Goal: Task Accomplishment & Management: Manage account settings

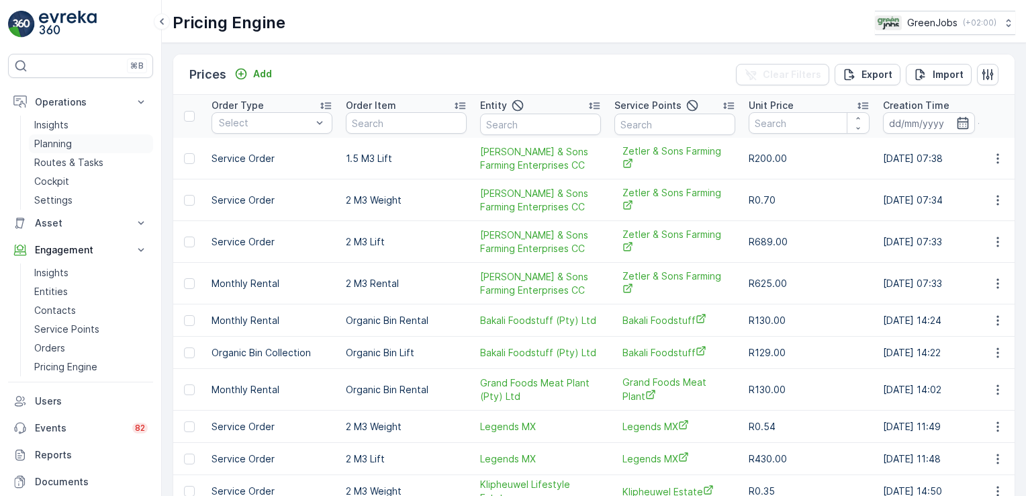
click at [67, 140] on p "Planning" at bounding box center [53, 143] width 38 height 13
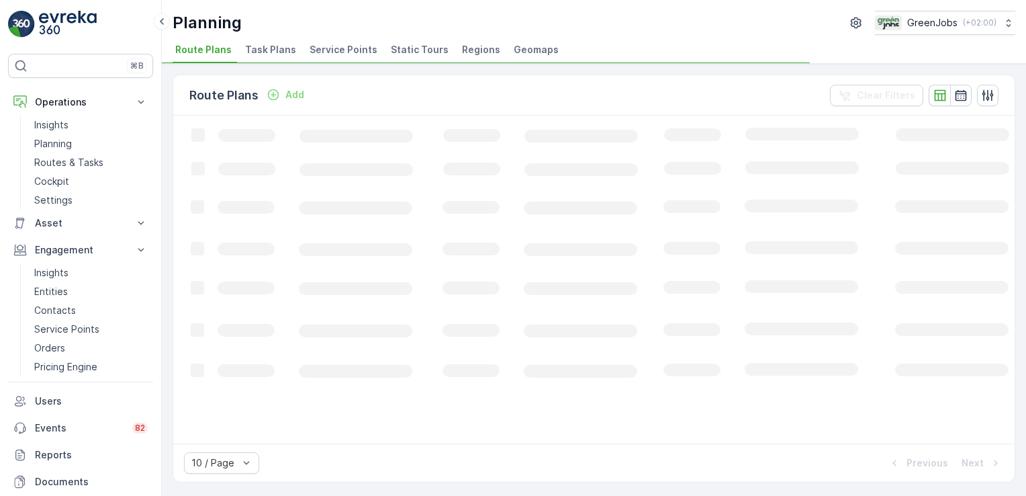
click at [255, 48] on span "Task Plans" at bounding box center [270, 49] width 51 height 13
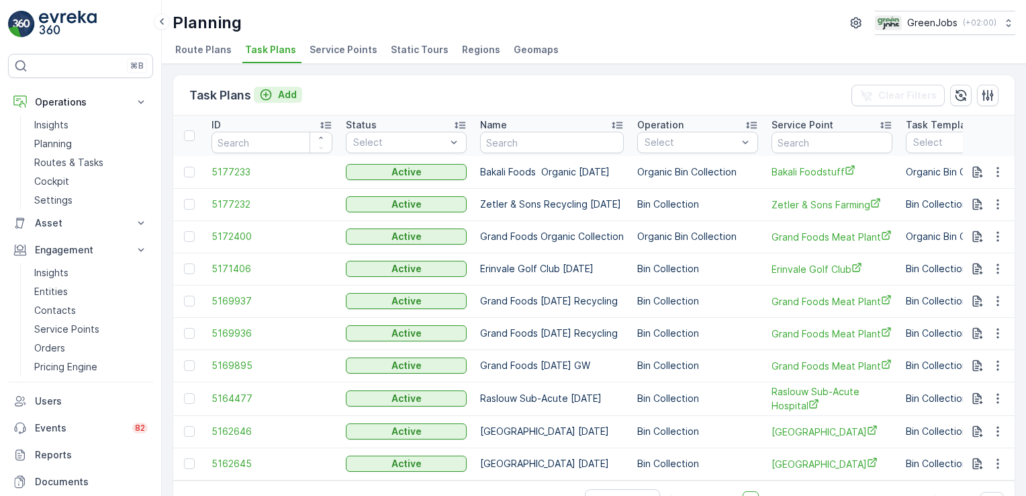
click at [283, 95] on p "Add" at bounding box center [287, 94] width 19 height 13
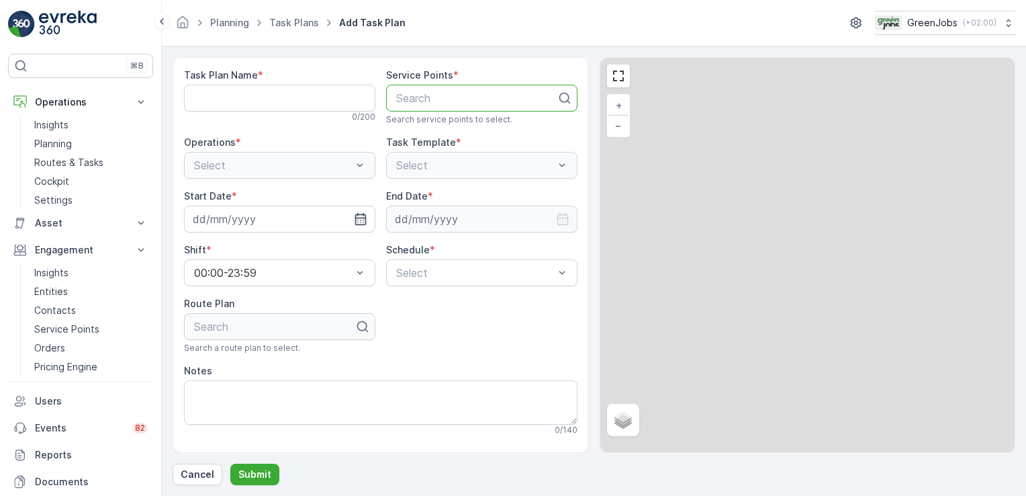
click at [448, 96] on div at bounding box center [476, 98] width 163 height 12
type input "zet"
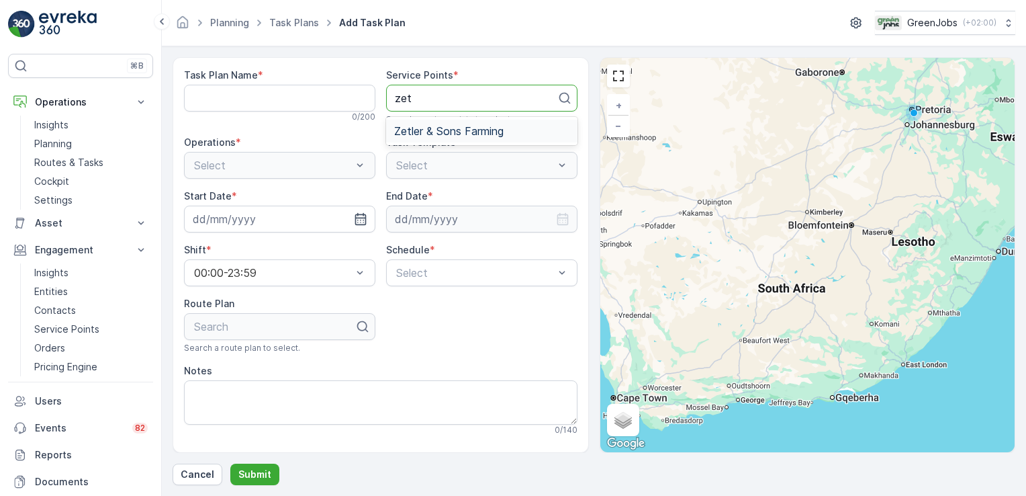
click at [443, 130] on span "Zetler & Sons Farming" at bounding box center [448, 131] width 109 height 12
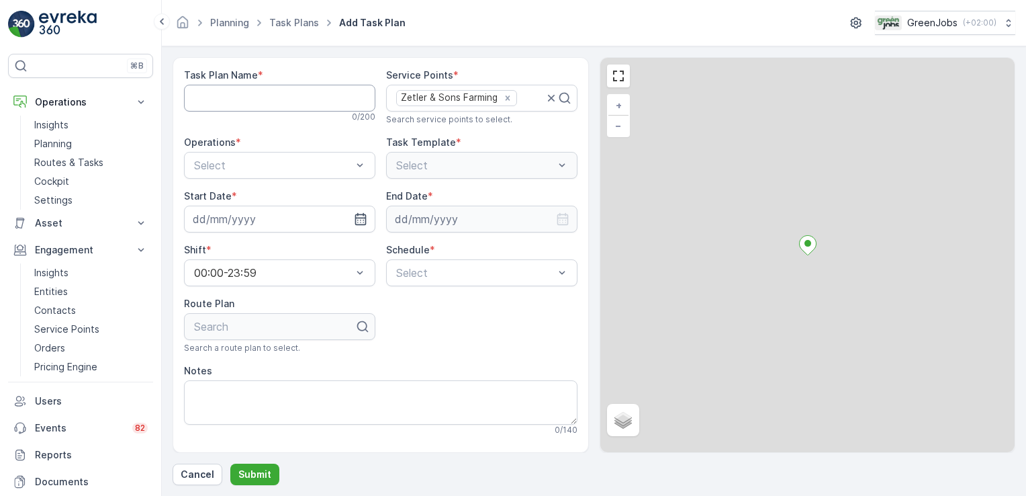
click at [251, 89] on Name "Task Plan Name" at bounding box center [279, 98] width 191 height 27
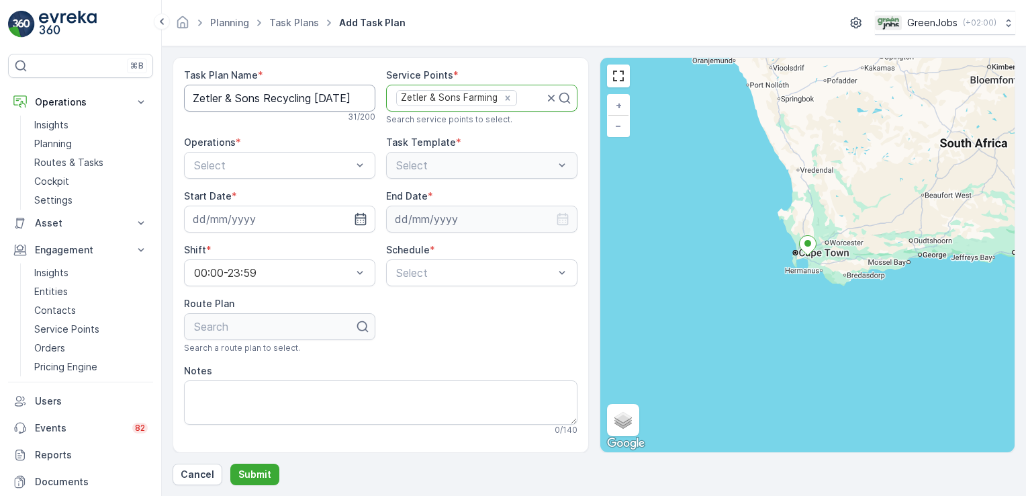
click at [358, 97] on Name "Zetler & Sons Recycling [DATE]" at bounding box center [279, 98] width 191 height 27
type Name "Zetler & Sons GW [DATE] WCR3"
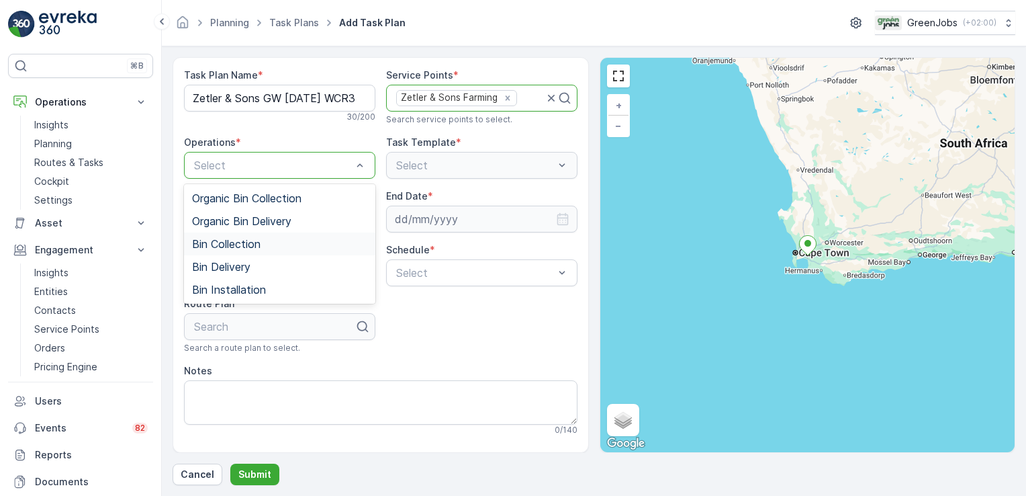
click at [222, 243] on span "Bin Collection" at bounding box center [226, 244] width 69 height 12
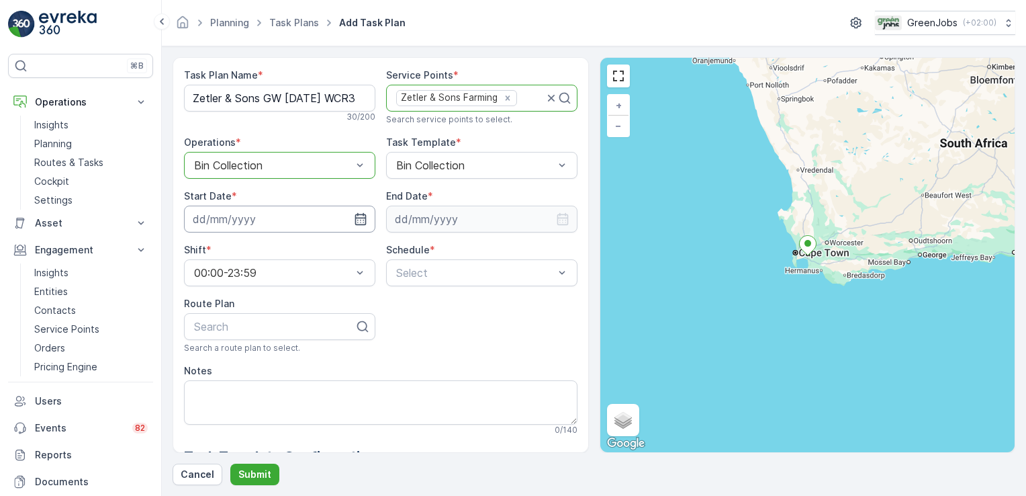
click at [232, 219] on input at bounding box center [279, 219] width 191 height 27
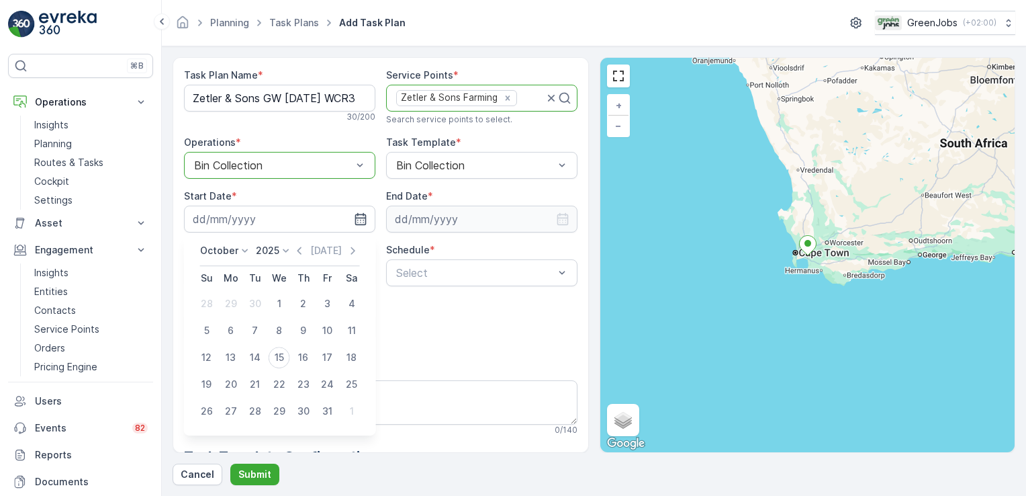
click at [302, 356] on div "16" at bounding box center [303, 357] width 21 height 21
type input "[DATE]"
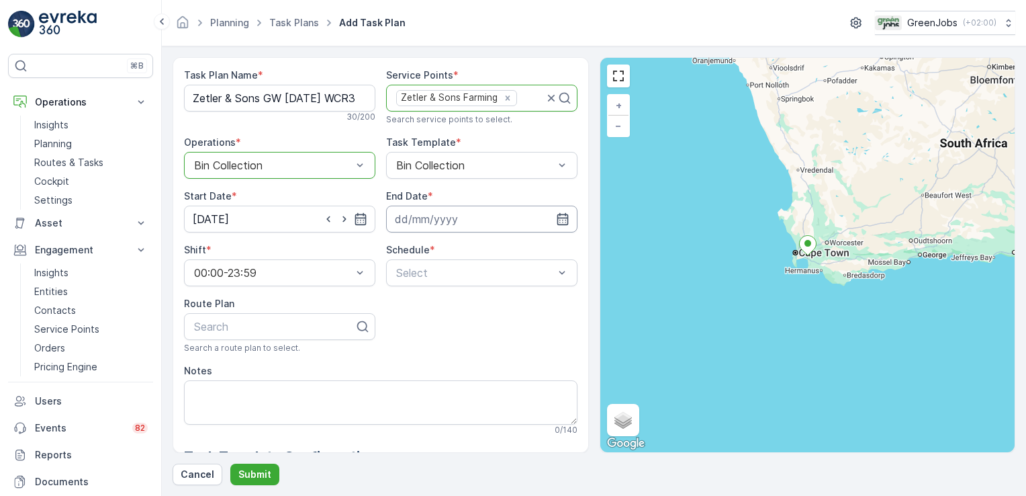
click at [446, 222] on input at bounding box center [481, 219] width 191 height 27
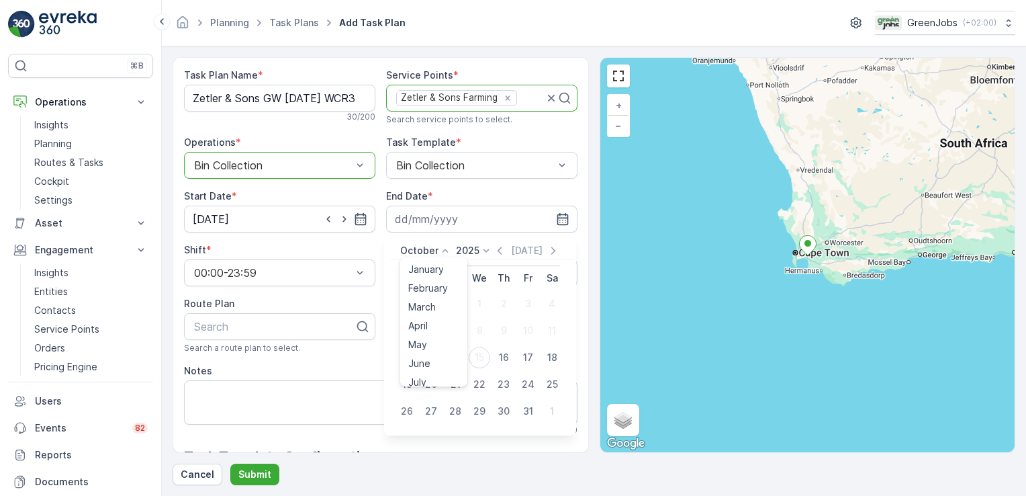
click at [443, 251] on icon at bounding box center [446, 250] width 6 height 3
click at [446, 353] on span "November" at bounding box center [431, 355] width 47 height 13
click at [494, 249] on icon at bounding box center [497, 250] width 6 height 3
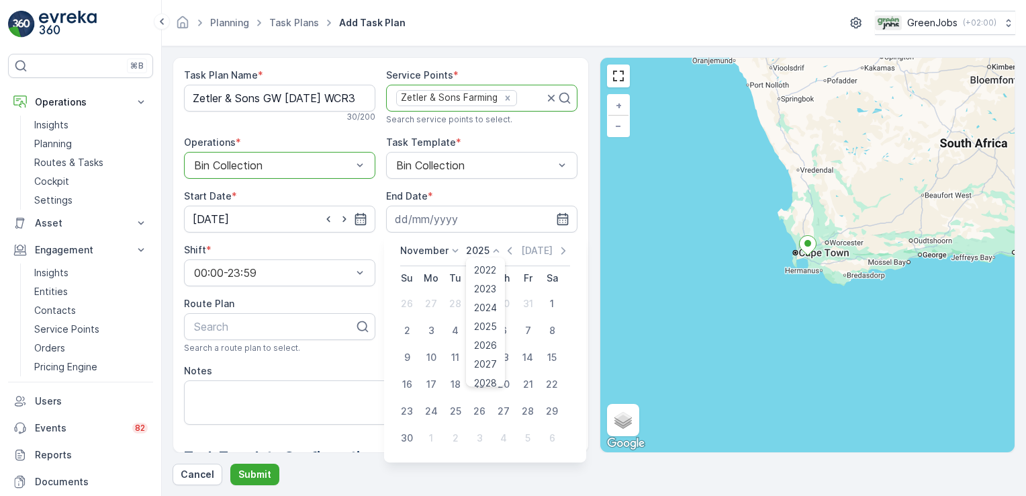
scroll to position [45, 0]
click at [492, 316] on span "2025" at bounding box center [485, 318] width 23 height 13
click at [481, 379] on div "19" at bounding box center [479, 383] width 21 height 21
type input "[DATE]"
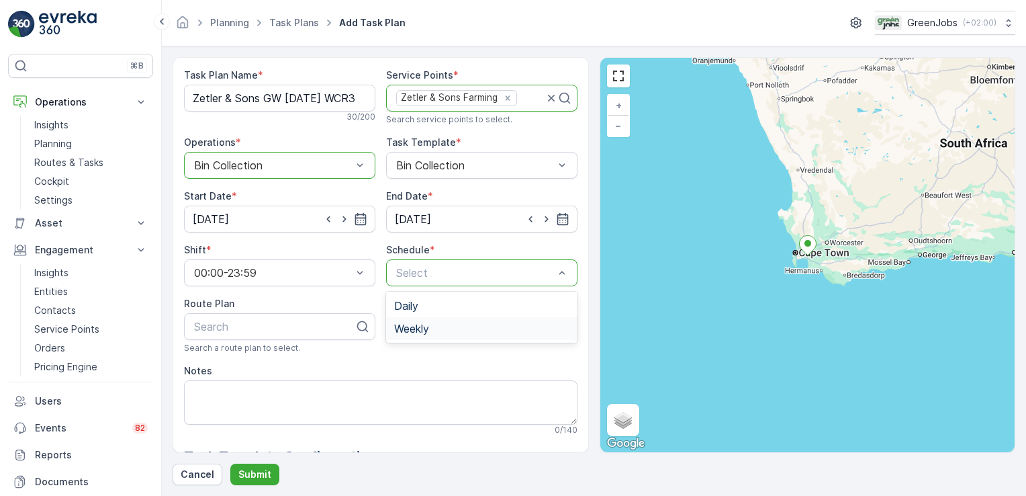
click at [435, 326] on div "Weekly" at bounding box center [481, 328] width 175 height 12
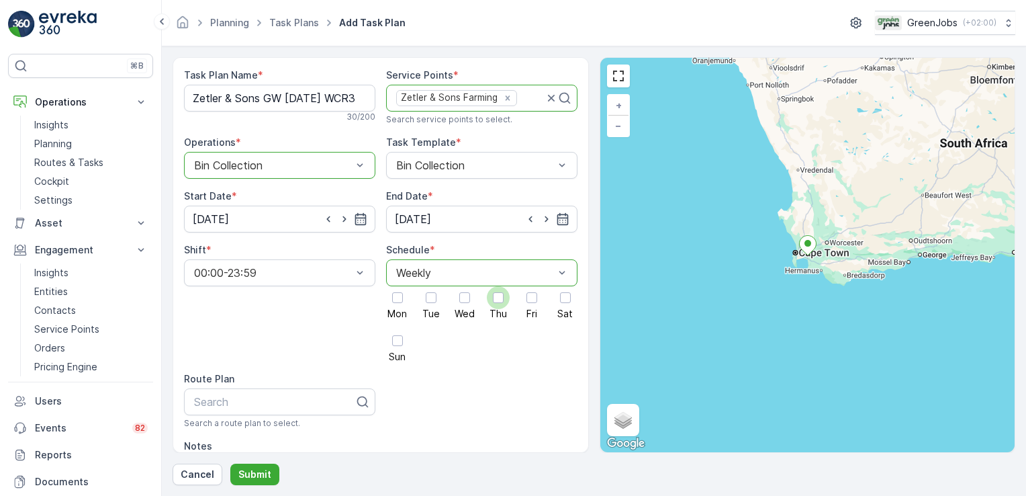
click at [496, 297] on div at bounding box center [498, 297] width 11 height 11
click at [498, 286] on input "Thu" at bounding box center [498, 286] width 0 height 0
click at [253, 399] on div at bounding box center [274, 402] width 163 height 12
type input "western cape route 3"
click at [231, 437] on span "Western Cape Route 3" at bounding box center [249, 435] width 114 height 12
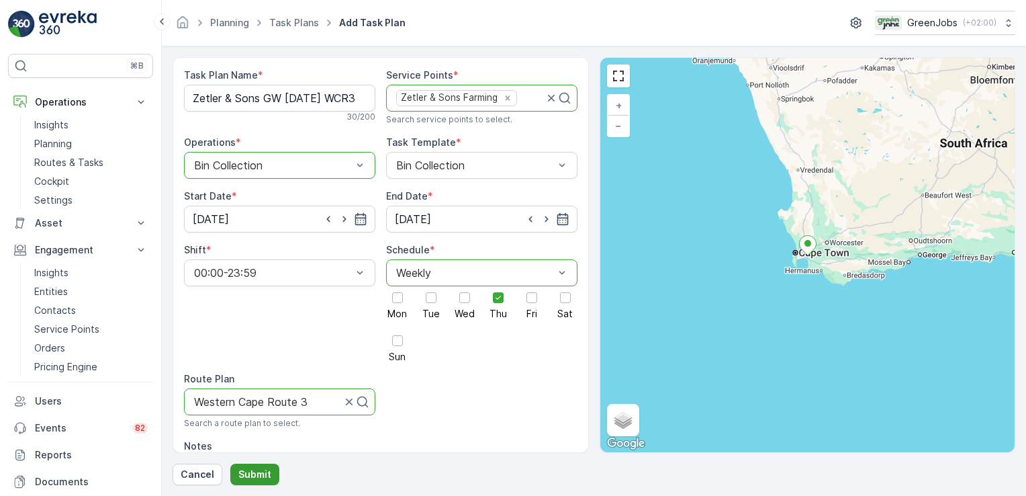
click at [265, 471] on p "Submit" at bounding box center [254, 473] width 33 height 13
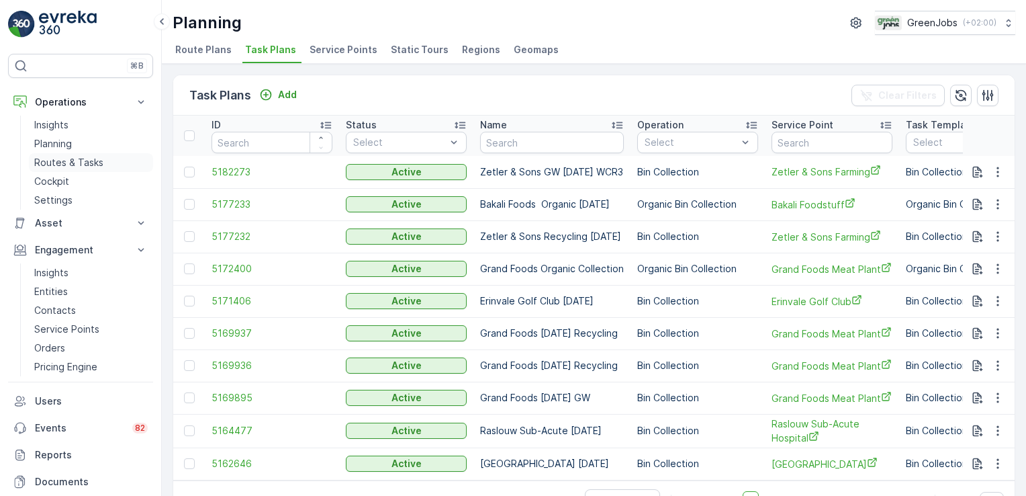
click at [75, 159] on p "Routes & Tasks" at bounding box center [68, 162] width 69 height 13
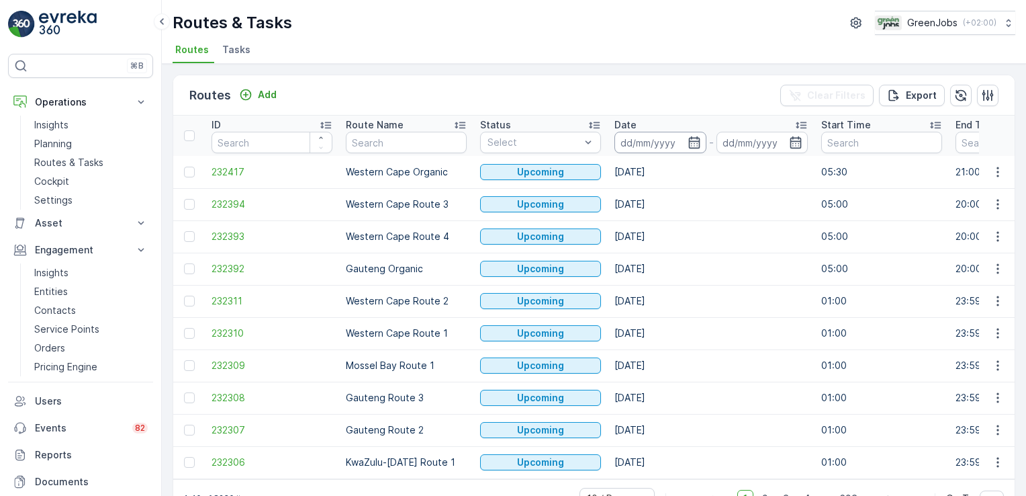
click at [653, 136] on input at bounding box center [661, 142] width 92 height 21
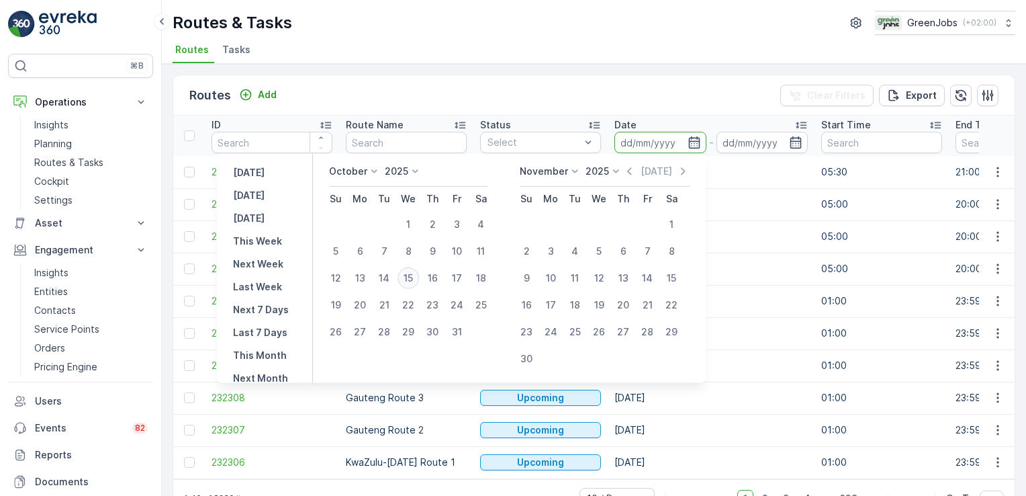
click at [409, 280] on div "15" at bounding box center [408, 277] width 21 height 21
type input "[DATE]"
click at [409, 280] on div "15" at bounding box center [408, 277] width 21 height 21
type input "[DATE]"
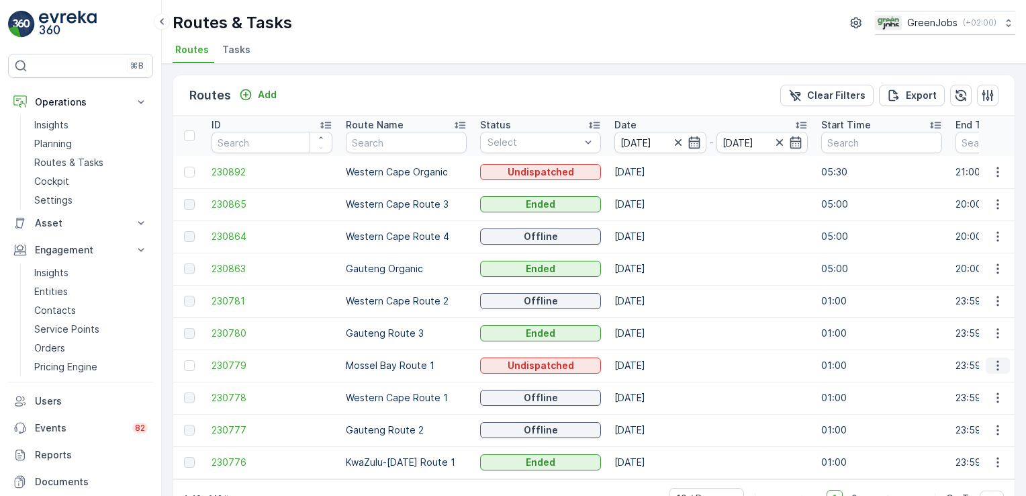
click at [997, 361] on icon "button" at bounding box center [998, 366] width 2 height 10
click at [971, 386] on span "See More Details" at bounding box center [967, 383] width 78 height 13
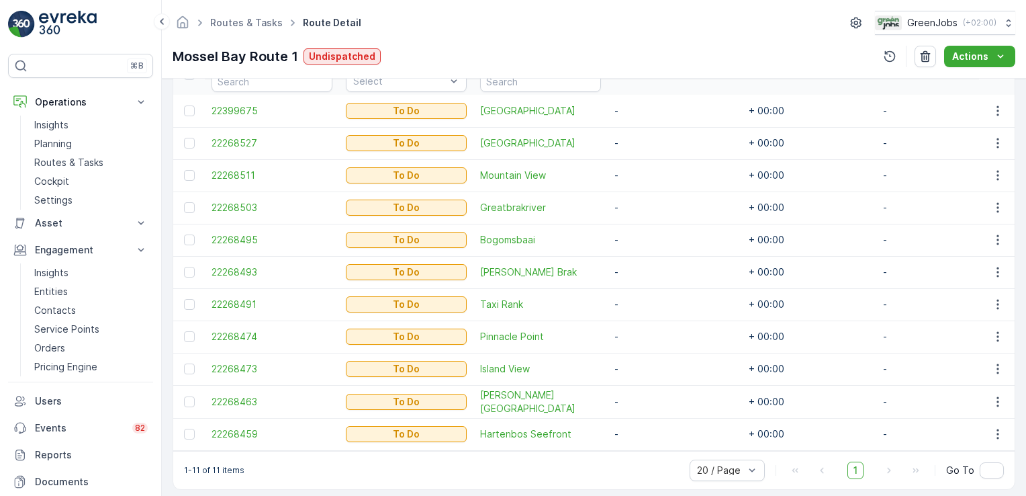
scroll to position [316, 0]
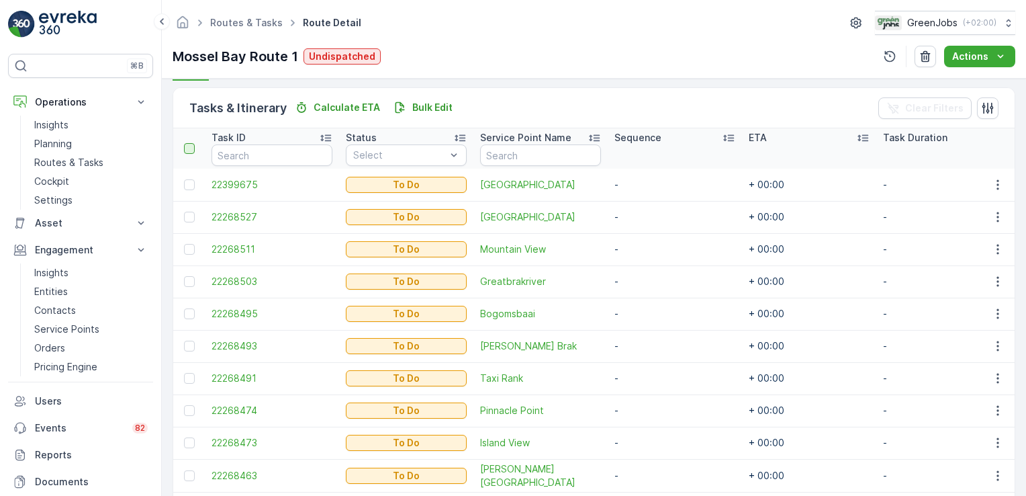
click at [191, 145] on div at bounding box center [189, 148] width 11 height 11
click at [191, 143] on input "checkbox" at bounding box center [191, 143] width 0 height 0
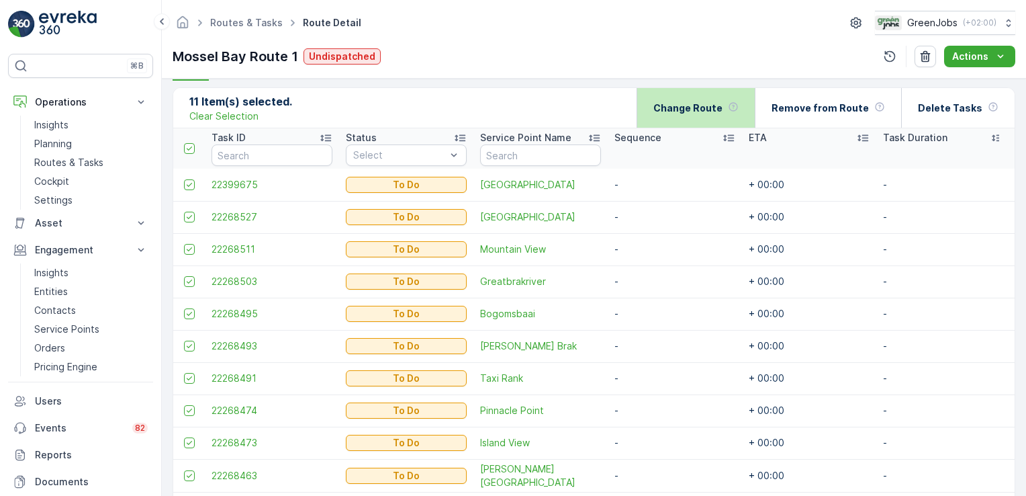
click at [704, 98] on div "Change Route" at bounding box center [696, 108] width 85 height 40
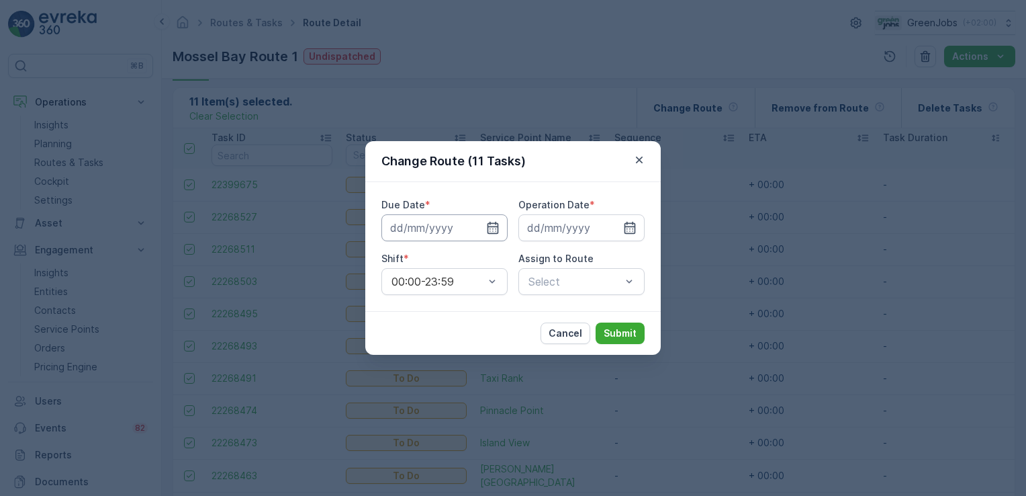
click at [435, 221] on input at bounding box center [444, 227] width 126 height 27
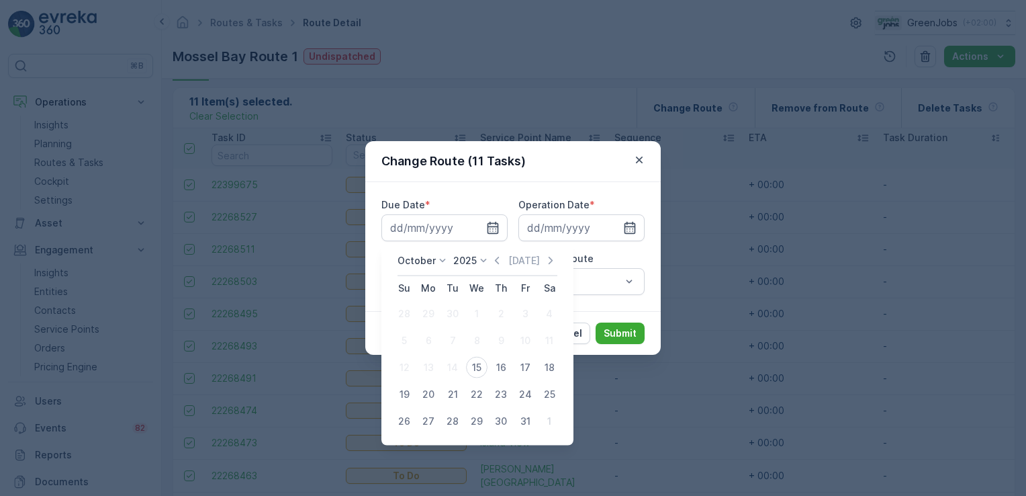
click at [504, 365] on div "16" at bounding box center [500, 367] width 21 height 21
type input "[DATE]"
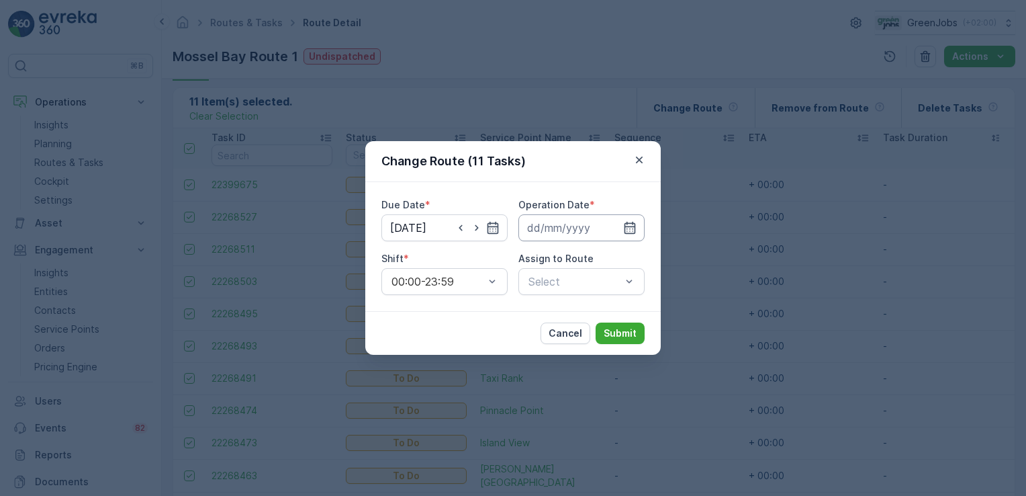
click at [557, 230] on input at bounding box center [582, 227] width 126 height 27
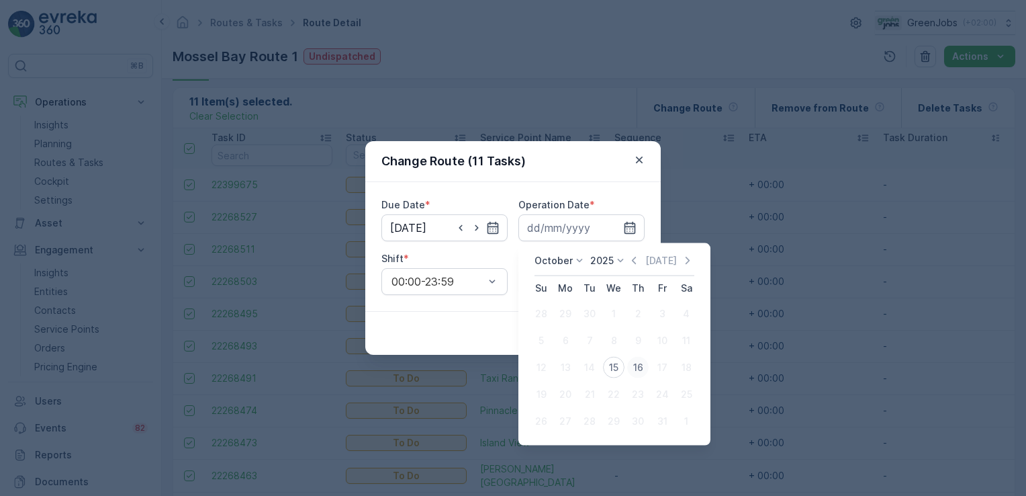
click at [641, 369] on div "16" at bounding box center [637, 367] width 21 height 21
type input "[DATE]"
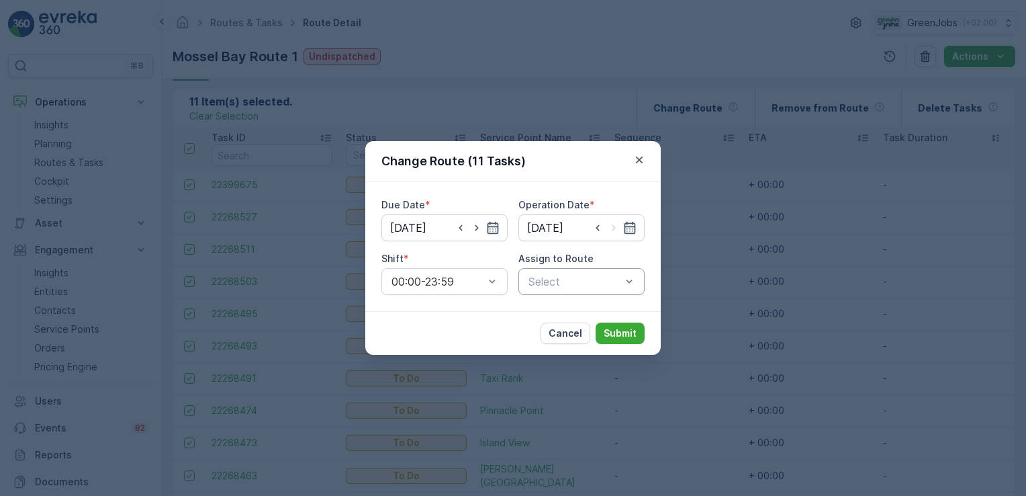
click at [630, 289] on div at bounding box center [629, 282] width 13 height 26
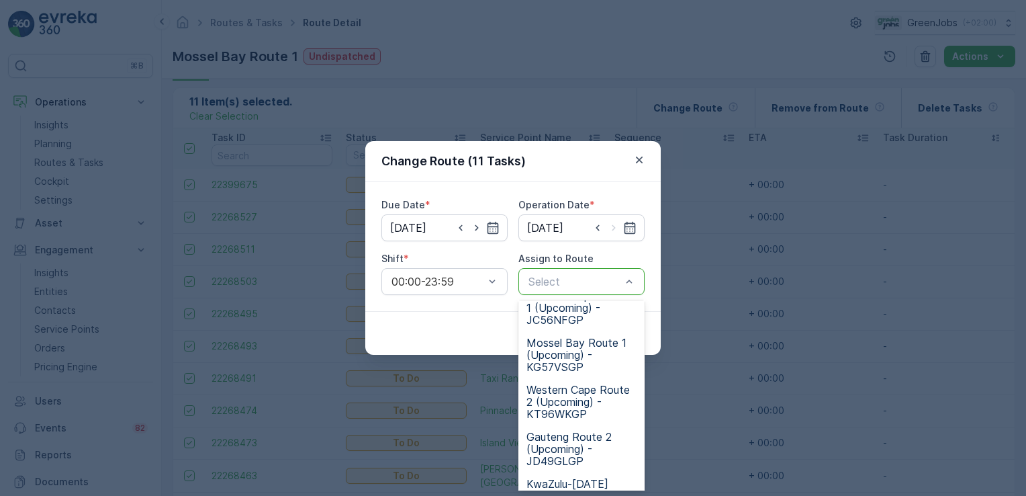
scroll to position [177, 0]
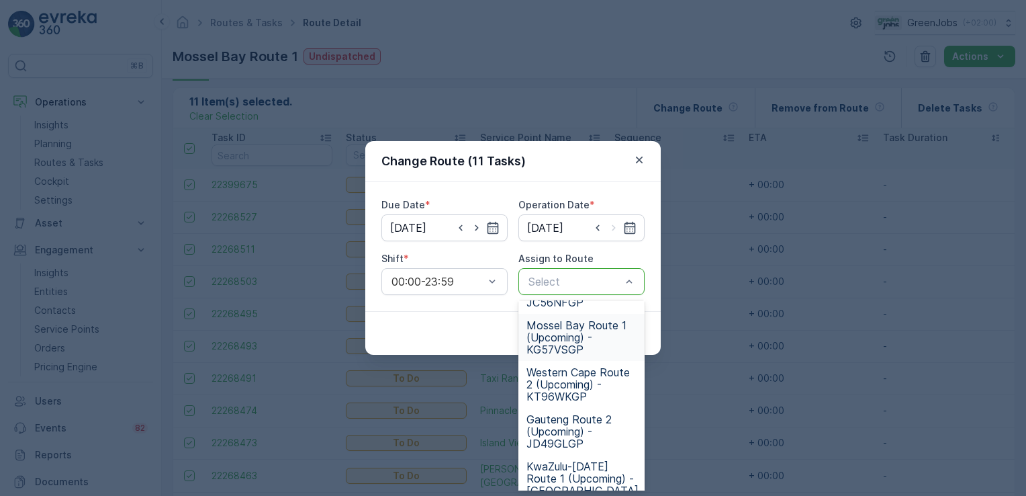
click at [588, 328] on span "Mossel Bay Route 1 (Upcoming) - KG57VSGP" at bounding box center [582, 337] width 110 height 36
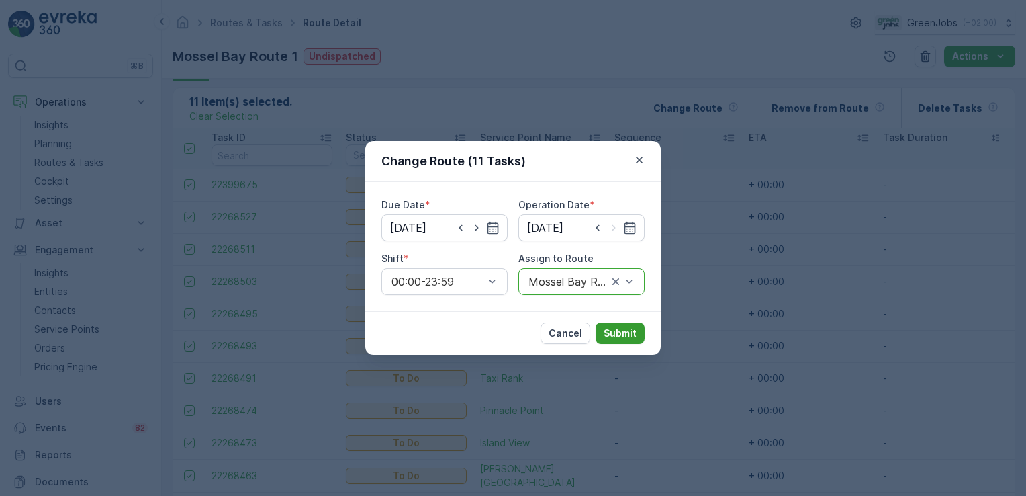
click at [625, 330] on p "Submit" at bounding box center [620, 332] width 33 height 13
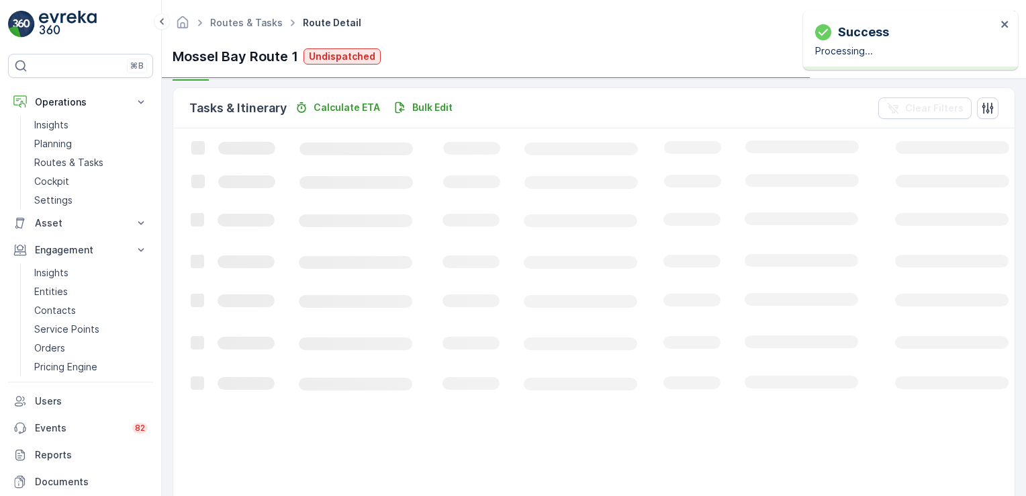
scroll to position [196, 0]
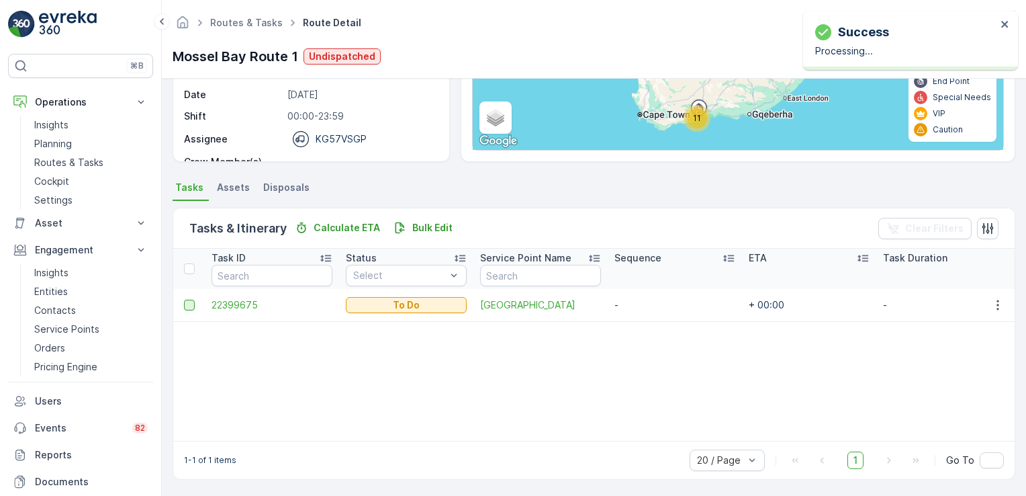
click at [188, 302] on div at bounding box center [189, 305] width 11 height 11
click at [184, 300] on input "checkbox" at bounding box center [184, 300] width 0 height 0
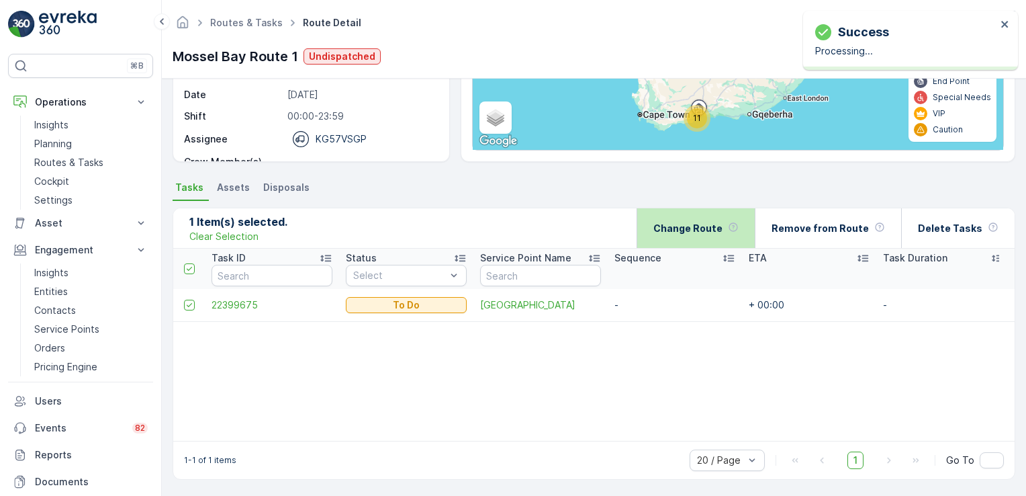
click at [710, 218] on div "Change Route" at bounding box center [696, 228] width 85 height 40
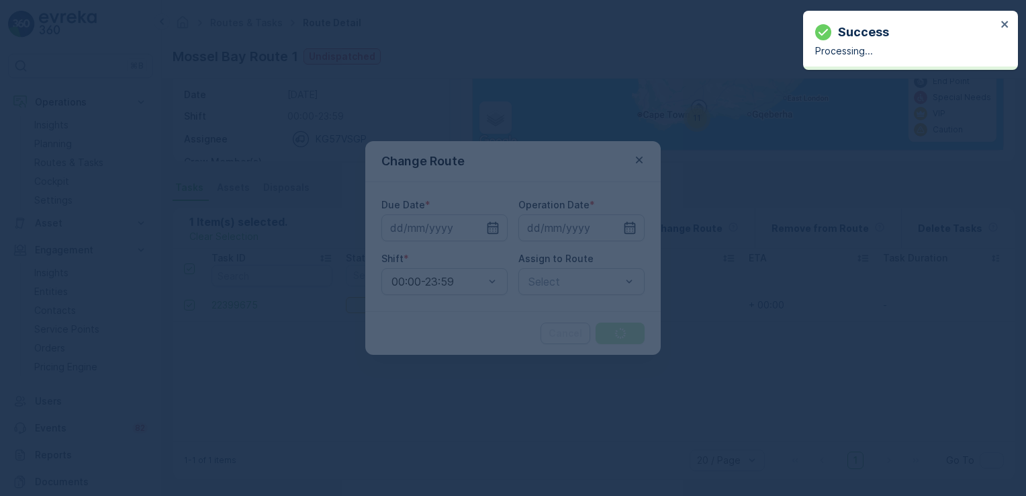
type input "[DATE]"
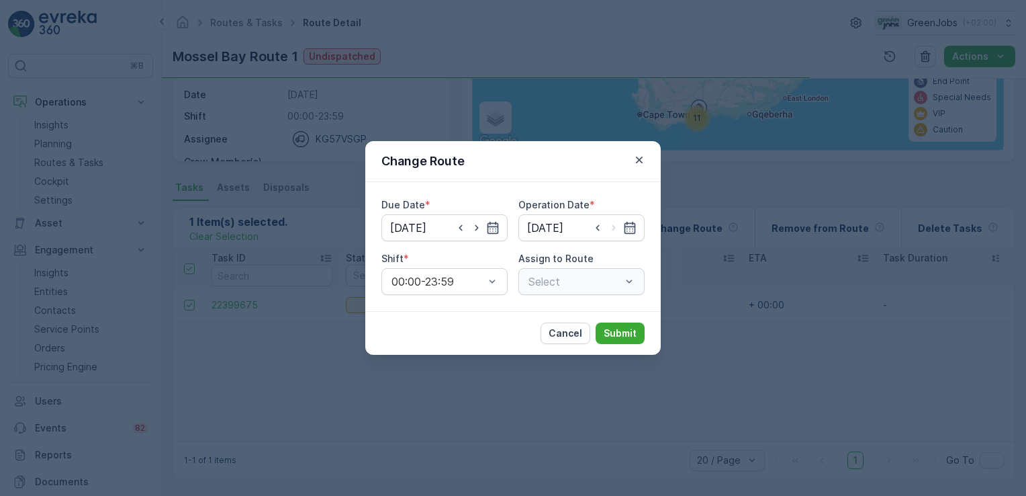
click at [626, 284] on div "Select" at bounding box center [582, 281] width 126 height 27
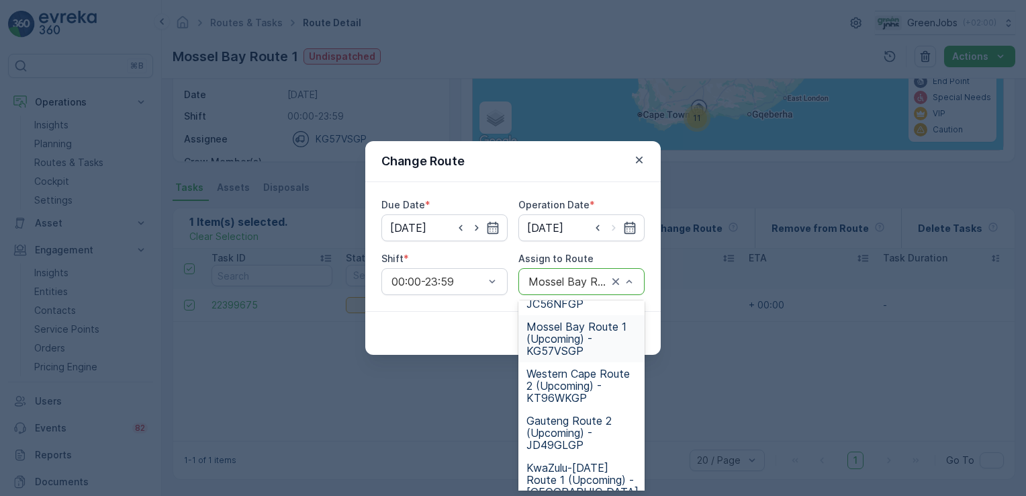
scroll to position [146, 0]
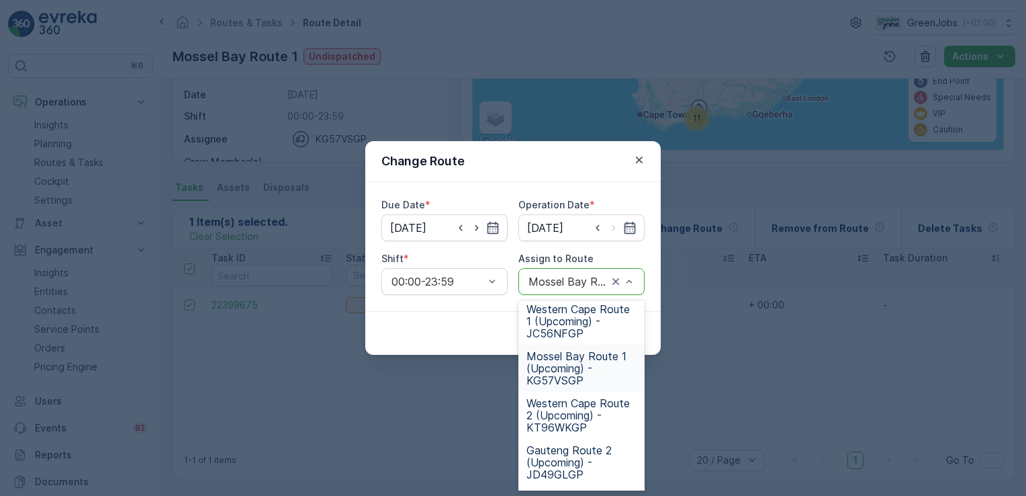
click at [557, 371] on span "Mossel Bay Route 1 (Upcoming) - KG57VSGP" at bounding box center [582, 368] width 110 height 36
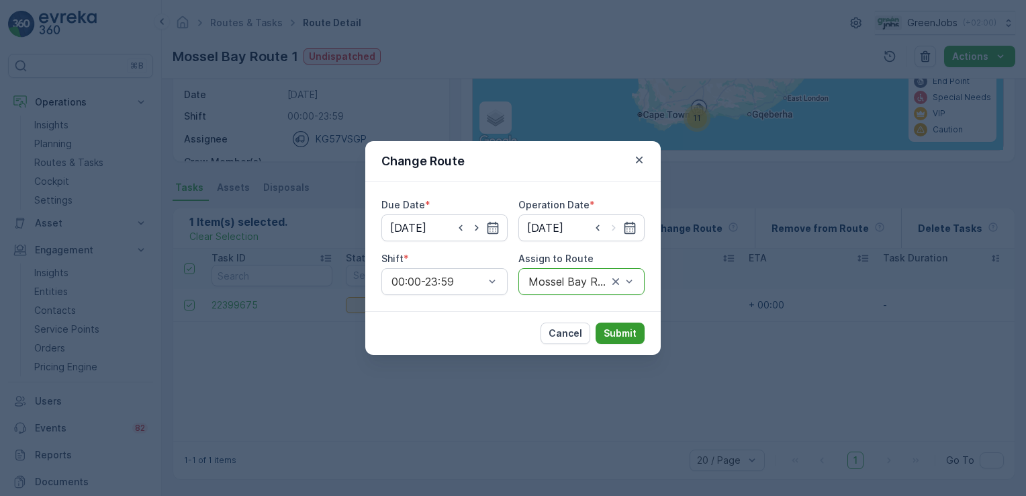
click at [619, 328] on p "Submit" at bounding box center [620, 332] width 33 height 13
